Goal: Task Accomplishment & Management: Use online tool/utility

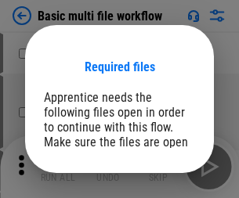
scroll to position [119, 0]
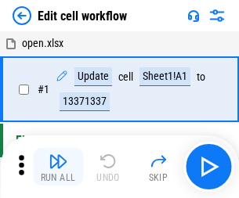
click at [58, 167] on img "button" at bounding box center [58, 161] width 19 height 19
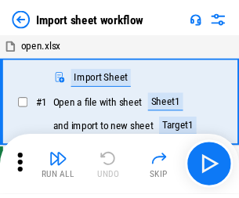
scroll to position [5, 0]
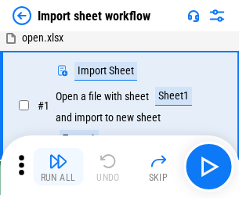
click at [58, 167] on img "button" at bounding box center [58, 161] width 19 height 19
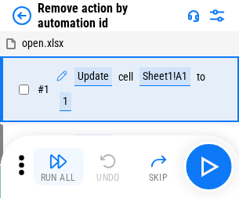
click at [58, 167] on img "button" at bounding box center [58, 161] width 19 height 19
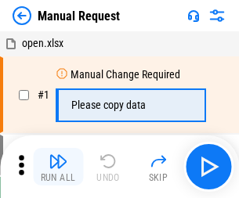
click at [58, 167] on img "button" at bounding box center [58, 161] width 19 height 19
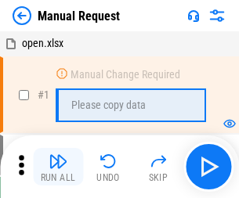
click at [58, 167] on img "button" at bounding box center [58, 161] width 19 height 19
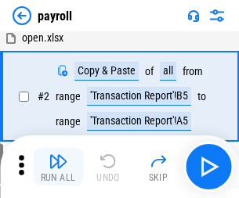
click at [58, 167] on img "button" at bounding box center [58, 161] width 19 height 19
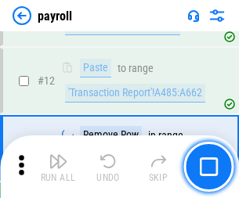
scroll to position [329, 0]
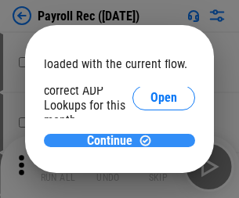
click at [114, 140] on span "Continue" at bounding box center [109, 141] width 45 height 13
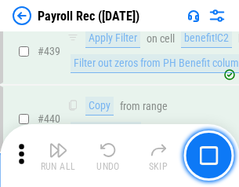
scroll to position [7775, 0]
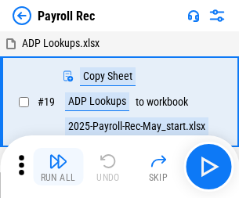
click at [58, 167] on img "button" at bounding box center [58, 161] width 19 height 19
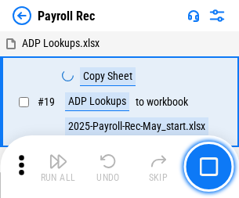
scroll to position [96, 0]
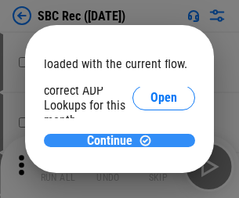
click at [114, 140] on span "Continue" at bounding box center [109, 141] width 45 height 13
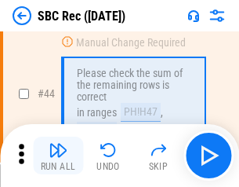
click at [58, 155] on img "button" at bounding box center [58, 149] width 19 height 19
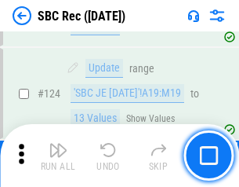
scroll to position [2969, 0]
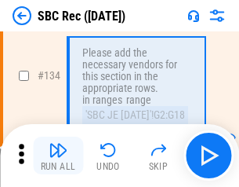
click at [58, 155] on img "button" at bounding box center [58, 149] width 19 height 19
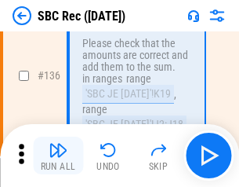
click at [58, 155] on img "button" at bounding box center [58, 149] width 19 height 19
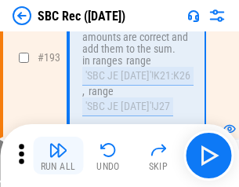
click at [58, 155] on img "button" at bounding box center [58, 149] width 19 height 19
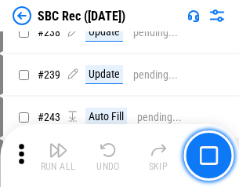
scroll to position [4743, 0]
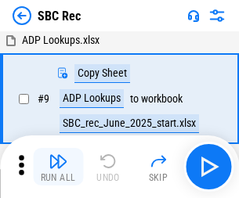
click at [58, 167] on img "button" at bounding box center [58, 161] width 19 height 19
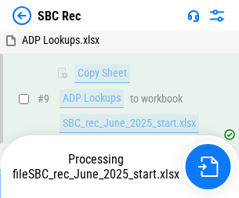
scroll to position [103, 0]
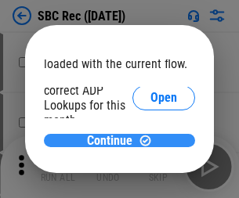
click at [114, 140] on span "Continue" at bounding box center [109, 141] width 45 height 13
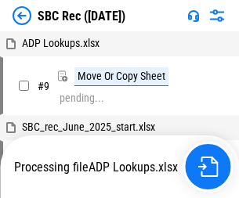
scroll to position [3, 0]
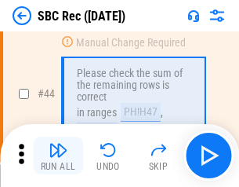
click at [58, 155] on img "button" at bounding box center [58, 149] width 19 height 19
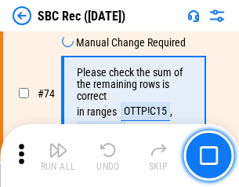
click at [58, 155] on img "button" at bounding box center [58, 149] width 19 height 19
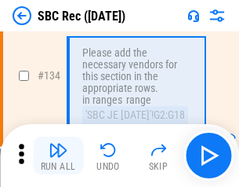
click at [58, 155] on img "button" at bounding box center [58, 149] width 19 height 19
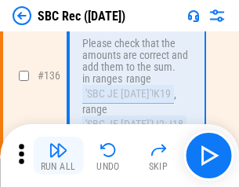
click at [58, 155] on img "button" at bounding box center [58, 149] width 19 height 19
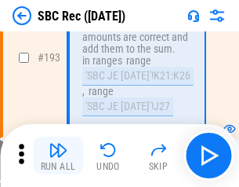
click at [58, 155] on img "button" at bounding box center [58, 149] width 19 height 19
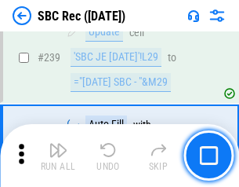
scroll to position [5038, 0]
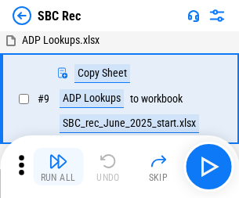
click at [58, 167] on img "button" at bounding box center [58, 161] width 19 height 19
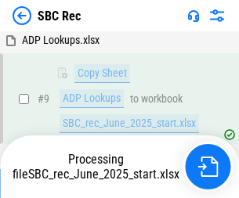
scroll to position [103, 0]
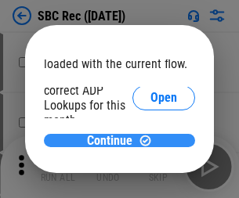
click at [114, 140] on span "Continue" at bounding box center [109, 141] width 45 height 13
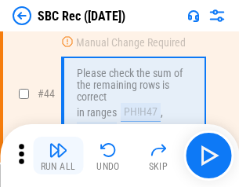
click at [58, 155] on img "button" at bounding box center [58, 149] width 19 height 19
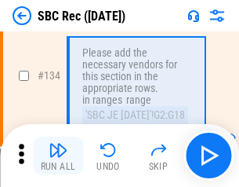
click at [58, 155] on img "button" at bounding box center [58, 149] width 19 height 19
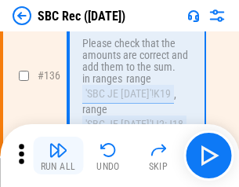
click at [58, 155] on img "button" at bounding box center [58, 149] width 19 height 19
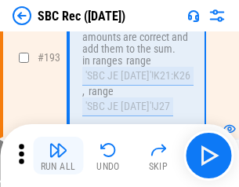
click at [58, 155] on img "button" at bounding box center [58, 149] width 19 height 19
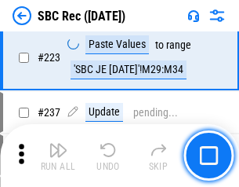
scroll to position [4650, 0]
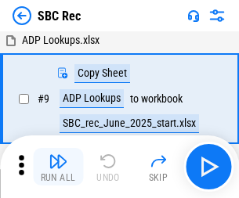
click at [58, 167] on img "button" at bounding box center [58, 161] width 19 height 19
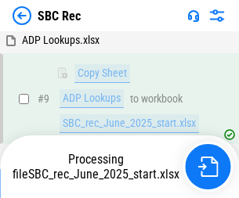
scroll to position [103, 0]
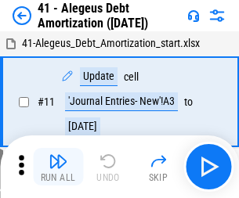
click at [58, 167] on img "button" at bounding box center [58, 161] width 19 height 19
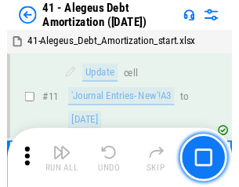
scroll to position [194, 0]
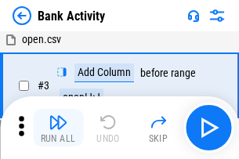
click at [58, 128] on img "button" at bounding box center [58, 122] width 19 height 19
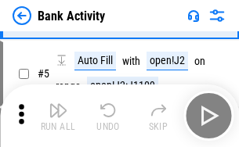
scroll to position [83, 0]
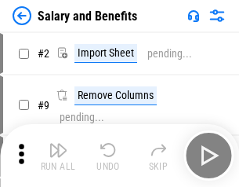
click at [58, 155] on img "button" at bounding box center [58, 149] width 19 height 19
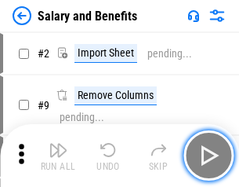
scroll to position [21, 0]
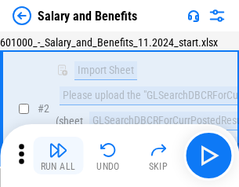
click at [58, 155] on img "button" at bounding box center [58, 149] width 19 height 19
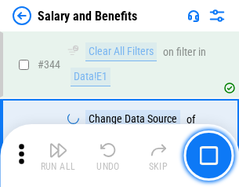
scroll to position [7342, 0]
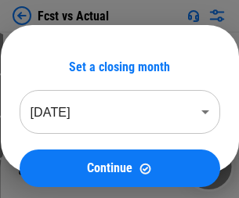
click at [58, 155] on img "button" at bounding box center [58, 161] width 19 height 19
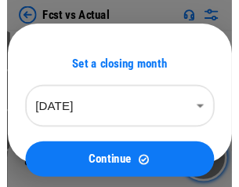
scroll to position [20, 0]
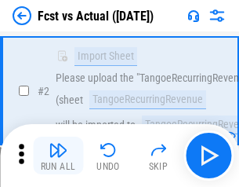
click at [58, 155] on img "button" at bounding box center [58, 149] width 19 height 19
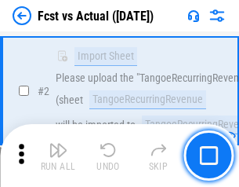
scroll to position [147, 0]
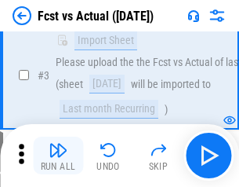
click at [58, 155] on img "button" at bounding box center [58, 149] width 19 height 19
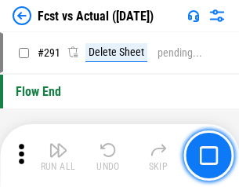
scroll to position [7421, 0]
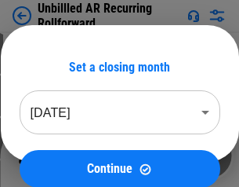
scroll to position [34, 0]
click at [58, 155] on img "button" at bounding box center [58, 149] width 19 height 19
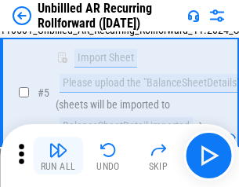
click at [58, 155] on img "button" at bounding box center [58, 149] width 19 height 19
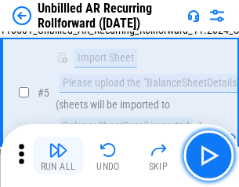
scroll to position [147, 0]
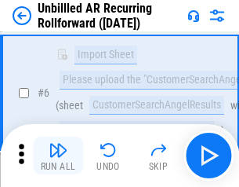
click at [58, 155] on img "button" at bounding box center [58, 149] width 19 height 19
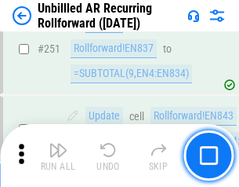
scroll to position [5326, 0]
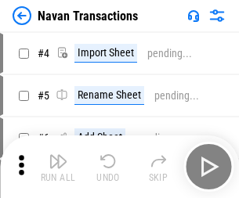
click at [58, 155] on img "button" at bounding box center [58, 161] width 19 height 19
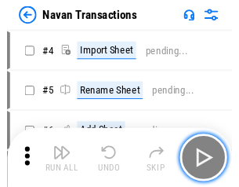
scroll to position [25, 0]
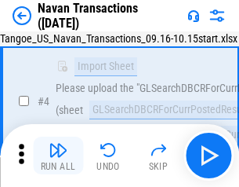
click at [58, 155] on img "button" at bounding box center [58, 149] width 19 height 19
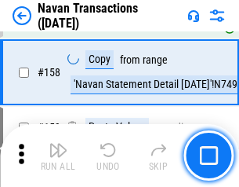
scroll to position [5084, 0]
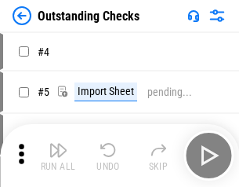
click at [58, 155] on img "button" at bounding box center [58, 149] width 19 height 19
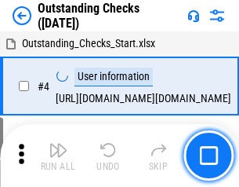
scroll to position [66, 0]
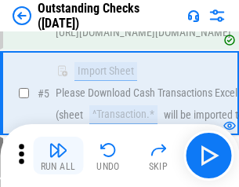
click at [58, 155] on img "button" at bounding box center [58, 149] width 19 height 19
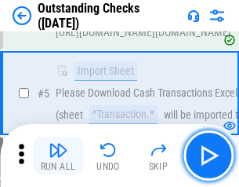
scroll to position [164, 0]
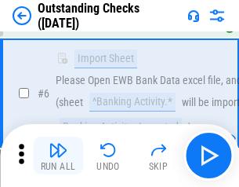
click at [58, 155] on img "button" at bounding box center [58, 149] width 19 height 19
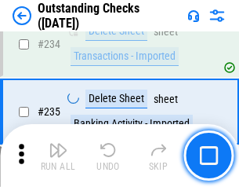
scroll to position [4762, 0]
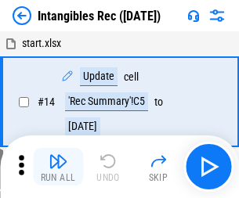
click at [58, 167] on img "button" at bounding box center [58, 161] width 19 height 19
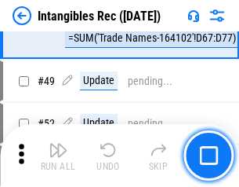
scroll to position [611, 0]
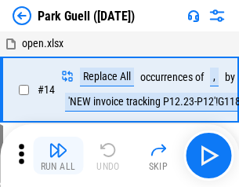
click at [58, 155] on img "button" at bounding box center [58, 149] width 19 height 19
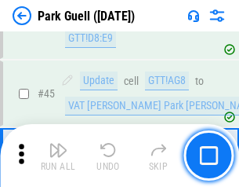
scroll to position [1961, 0]
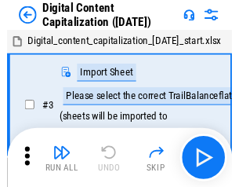
scroll to position [34, 0]
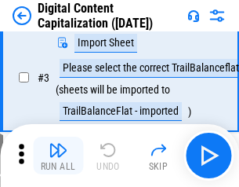
click at [58, 155] on img "button" at bounding box center [58, 149] width 19 height 19
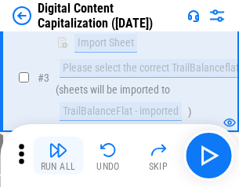
click at [58, 155] on img "button" at bounding box center [58, 149] width 19 height 19
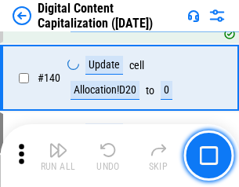
scroll to position [1651, 0]
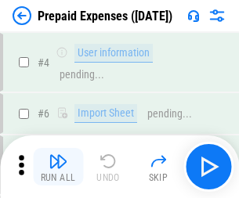
click at [58, 155] on img "button" at bounding box center [58, 161] width 19 height 19
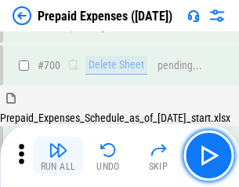
scroll to position [4219, 0]
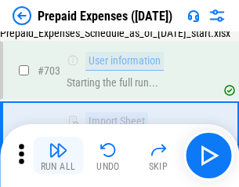
click at [58, 155] on img "button" at bounding box center [58, 149] width 19 height 19
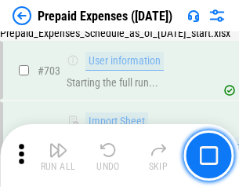
scroll to position [4312, 0]
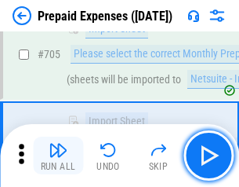
click at [58, 155] on img "button" at bounding box center [58, 149] width 19 height 19
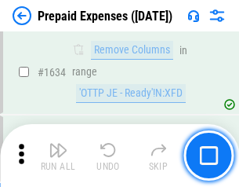
scroll to position [15267, 0]
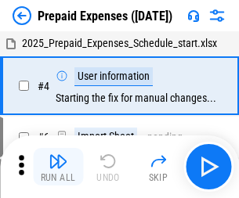
click at [58, 167] on img "button" at bounding box center [58, 161] width 19 height 19
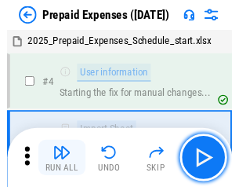
scroll to position [69, 0]
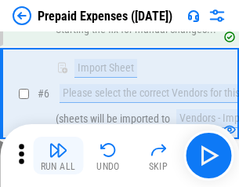
click at [58, 155] on img "button" at bounding box center [58, 149] width 19 height 19
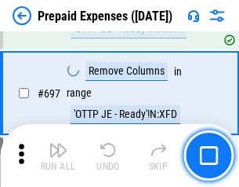
scroll to position [5460, 0]
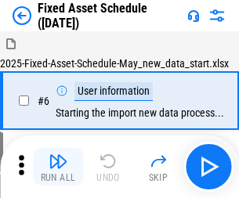
click at [58, 167] on img "button" at bounding box center [58, 161] width 19 height 19
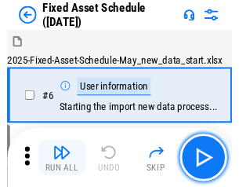
scroll to position [85, 0]
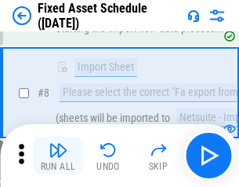
click at [58, 155] on img "button" at bounding box center [58, 149] width 19 height 19
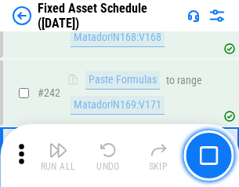
scroll to position [4857, 0]
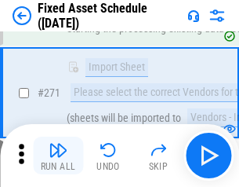
click at [58, 155] on img "button" at bounding box center [58, 149] width 19 height 19
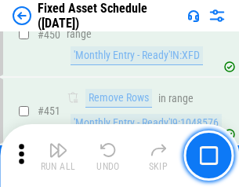
scroll to position [7010, 0]
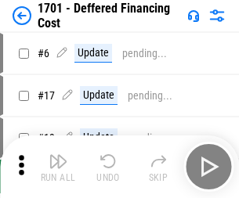
click at [58, 167] on img "button" at bounding box center [58, 161] width 19 height 19
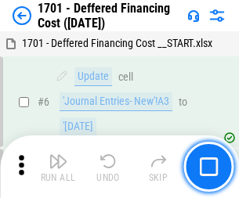
scroll to position [188, 0]
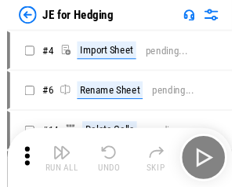
scroll to position [2, 0]
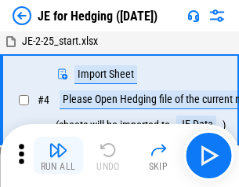
click at [58, 155] on img "button" at bounding box center [58, 149] width 19 height 19
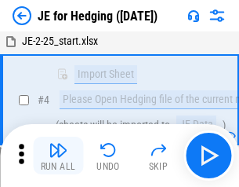
click at [58, 155] on img "button" at bounding box center [58, 149] width 19 height 19
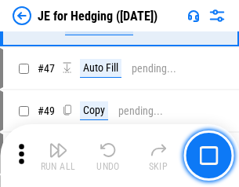
scroll to position [881, 0]
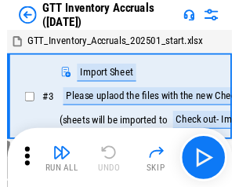
scroll to position [2, 0]
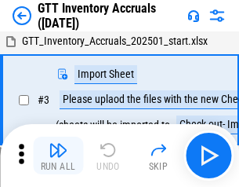
click at [58, 155] on img "button" at bounding box center [58, 149] width 19 height 19
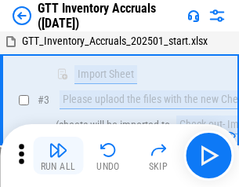
click at [58, 155] on img "button" at bounding box center [58, 149] width 19 height 19
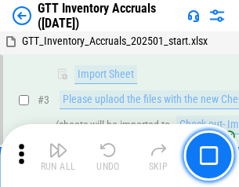
scroll to position [101, 0]
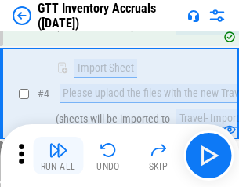
click at [58, 155] on img "button" at bounding box center [58, 149] width 19 height 19
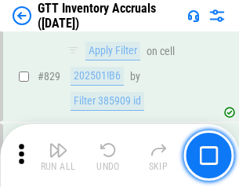
scroll to position [11902, 0]
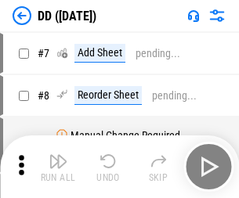
click at [58, 167] on img "button" at bounding box center [58, 161] width 19 height 19
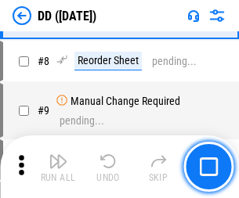
scroll to position [151, 0]
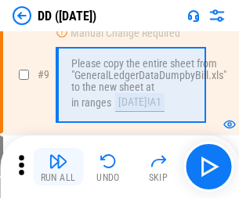
click at [58, 167] on img "button" at bounding box center [58, 161] width 19 height 19
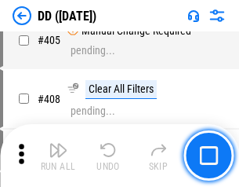
scroll to position [7016, 0]
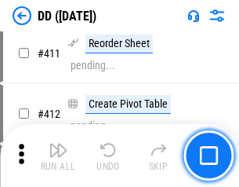
click at [58, 155] on img "button" at bounding box center [58, 149] width 19 height 19
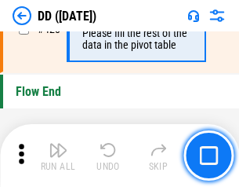
scroll to position [7505, 0]
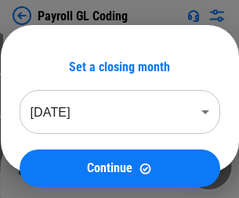
click at [58, 167] on img "button" at bounding box center [58, 161] width 19 height 19
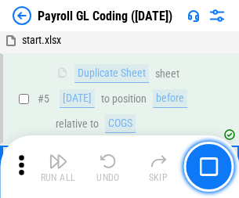
scroll to position [188, 0]
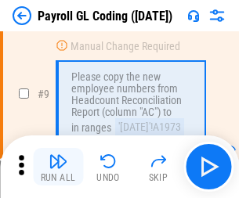
click at [58, 167] on img "button" at bounding box center [58, 161] width 19 height 19
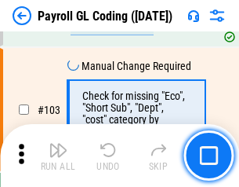
scroll to position [3679, 0]
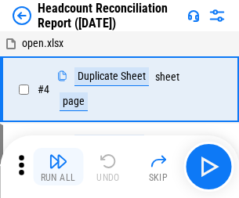
click at [58, 167] on img "button" at bounding box center [58, 161] width 19 height 19
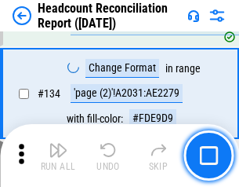
scroll to position [1885, 0]
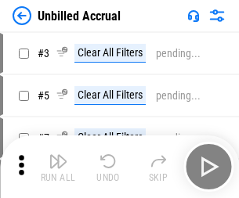
click at [58, 167] on img "button" at bounding box center [58, 161] width 19 height 19
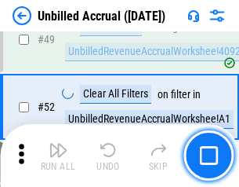
scroll to position [1422, 0]
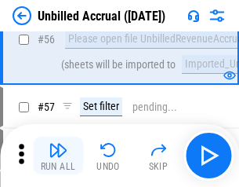
click at [58, 155] on img "button" at bounding box center [58, 149] width 19 height 19
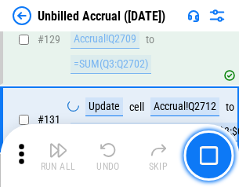
scroll to position [4671, 0]
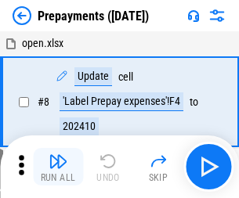
click at [58, 167] on img "button" at bounding box center [58, 161] width 19 height 19
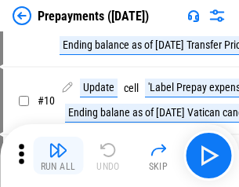
scroll to position [98, 0]
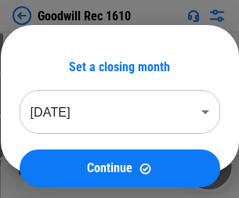
click at [58, 167] on img "button" at bounding box center [58, 161] width 19 height 19
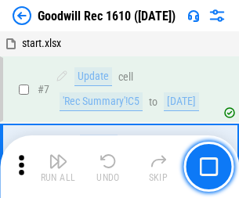
scroll to position [268, 0]
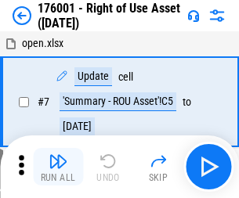
click at [58, 167] on img "button" at bounding box center [58, 161] width 19 height 19
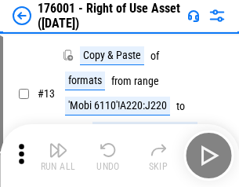
scroll to position [101, 0]
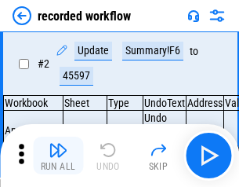
click at [58, 155] on img "button" at bounding box center [58, 149] width 19 height 19
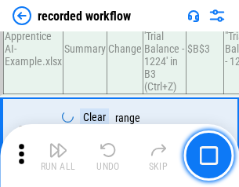
scroll to position [4901, 0]
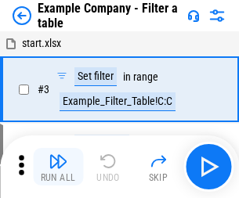
click at [58, 167] on img "button" at bounding box center [58, 161] width 19 height 19
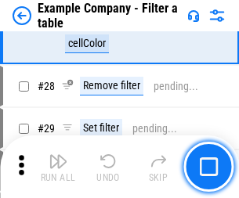
scroll to position [1435, 0]
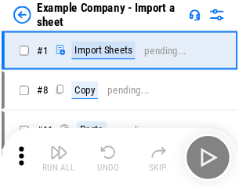
scroll to position [24, 0]
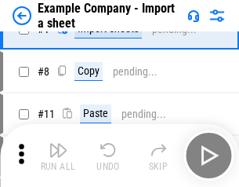
click at [58, 155] on img "button" at bounding box center [58, 149] width 19 height 19
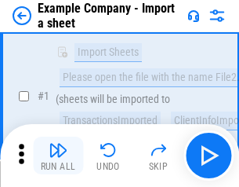
click at [58, 155] on img "button" at bounding box center [58, 149] width 19 height 19
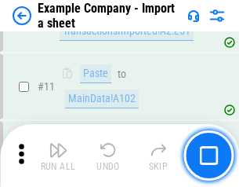
scroll to position [347, 0]
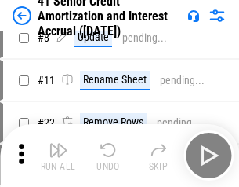
click at [58, 155] on img "button" at bounding box center [58, 149] width 19 height 19
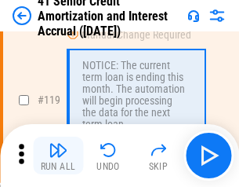
click at [58, 155] on img "button" at bounding box center [58, 149] width 19 height 19
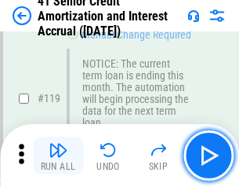
scroll to position [1480, 0]
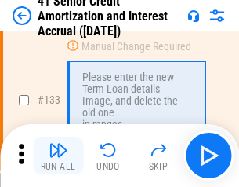
click at [58, 155] on img "button" at bounding box center [58, 149] width 19 height 19
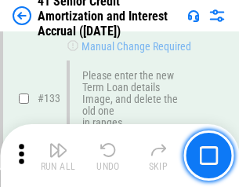
scroll to position [1639, 0]
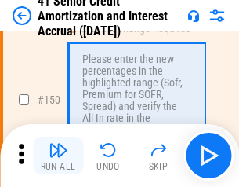
click at [58, 155] on img "button" at bounding box center [58, 149] width 19 height 19
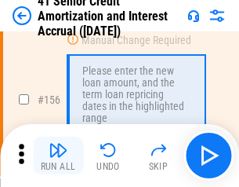
click at [58, 155] on img "button" at bounding box center [58, 149] width 19 height 19
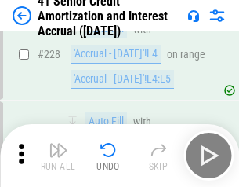
scroll to position [3512, 0]
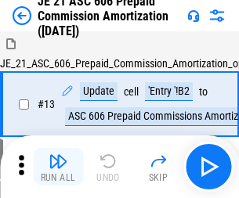
click at [58, 155] on img "button" at bounding box center [58, 161] width 19 height 19
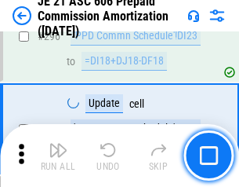
scroll to position [2885, 0]
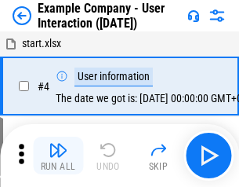
click at [58, 155] on img "button" at bounding box center [58, 149] width 19 height 19
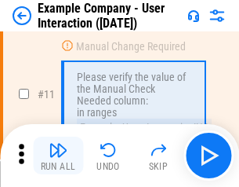
click at [58, 155] on img "button" at bounding box center [58, 149] width 19 height 19
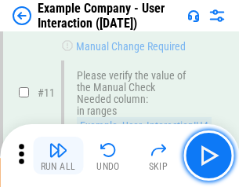
scroll to position [340, 0]
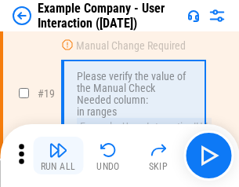
click at [58, 155] on img "button" at bounding box center [58, 149] width 19 height 19
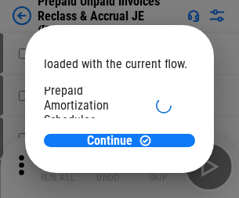
scroll to position [93, 0]
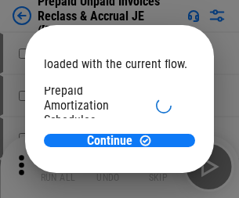
scroll to position [93, 0]
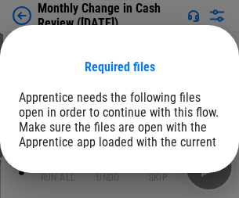
click at [176, 187] on span "Open" at bounding box center [189, 193] width 27 height 13
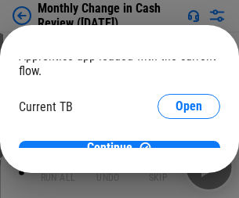
click at [176, 148] on span "Open" at bounding box center [189, 154] width 27 height 13
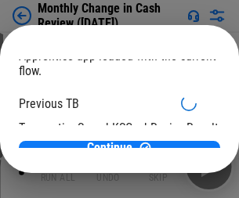
scroll to position [51, 0]
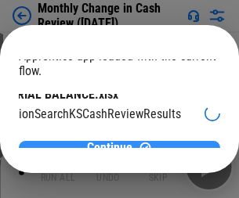
click at [114, 142] on span "Continue" at bounding box center [109, 148] width 45 height 13
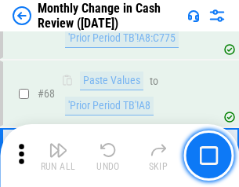
scroll to position [1122, 0]
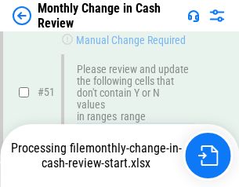
scroll to position [1122, 0]
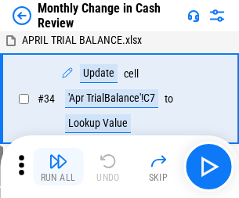
click at [58, 167] on img "button" at bounding box center [58, 161] width 19 height 19
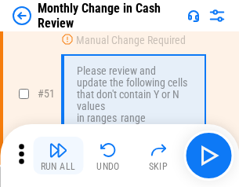
click at [58, 155] on img "button" at bounding box center [58, 149] width 19 height 19
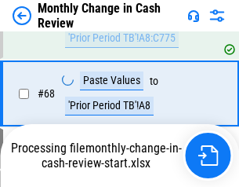
scroll to position [1122, 0]
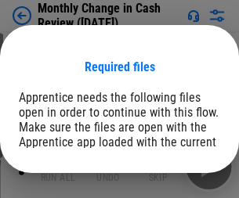
click at [176, 187] on span "Open" at bounding box center [189, 193] width 27 height 13
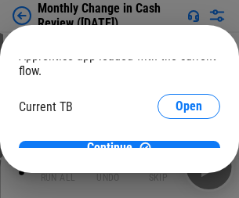
click at [176, 148] on span "Open" at bounding box center [189, 154] width 27 height 13
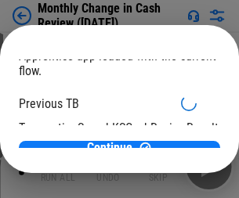
scroll to position [51, 0]
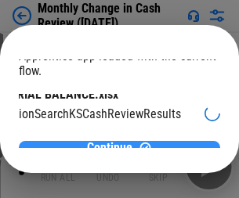
click at [114, 142] on span "Continue" at bounding box center [109, 148] width 45 height 13
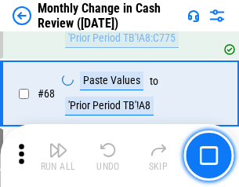
scroll to position [1122, 0]
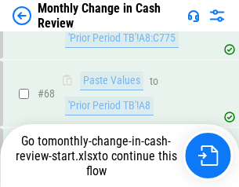
scroll to position [1122, 0]
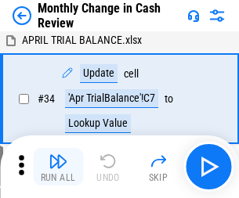
click at [58, 167] on img "button" at bounding box center [58, 161] width 19 height 19
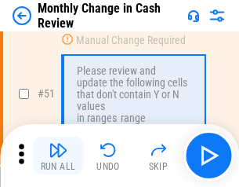
click at [58, 155] on img "button" at bounding box center [58, 149] width 19 height 19
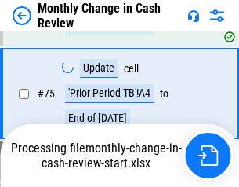
scroll to position [1122, 0]
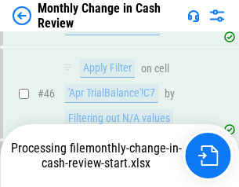
scroll to position [1122, 0]
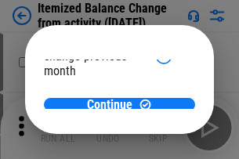
scroll to position [114, 0]
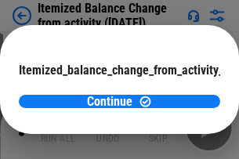
scroll to position [114, 0]
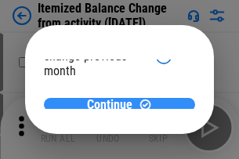
click at [114, 101] on span "Continue" at bounding box center [109, 105] width 45 height 13
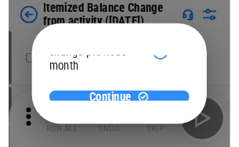
scroll to position [0, 0]
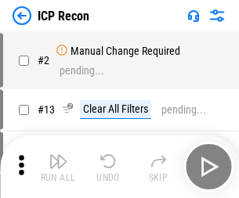
scroll to position [7, 0]
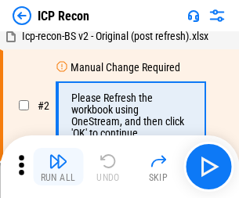
click at [58, 167] on img "button" at bounding box center [58, 161] width 19 height 19
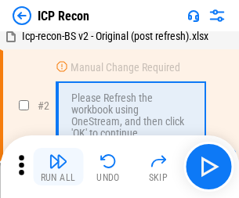
click at [58, 167] on img "button" at bounding box center [58, 161] width 19 height 19
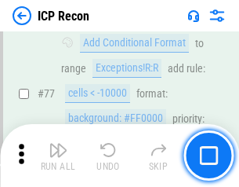
scroll to position [1409, 0]
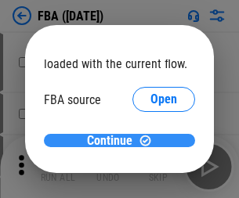
click at [114, 141] on span "Continue" at bounding box center [109, 141] width 45 height 13
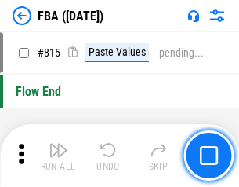
scroll to position [14037, 0]
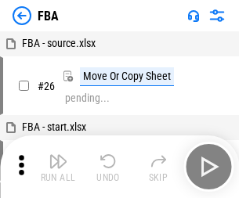
scroll to position [16, 0]
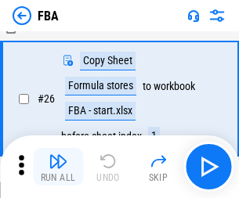
click at [58, 167] on img "button" at bounding box center [58, 161] width 19 height 19
